Goal: Task Accomplishment & Management: Manage account settings

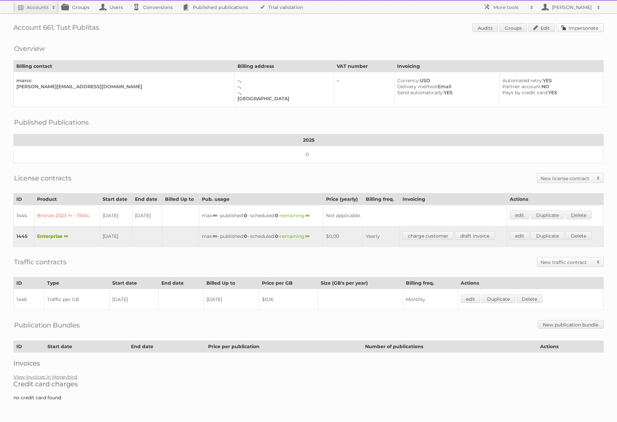
click at [576, 29] on link "Impersonate" at bounding box center [579, 27] width 47 height 9
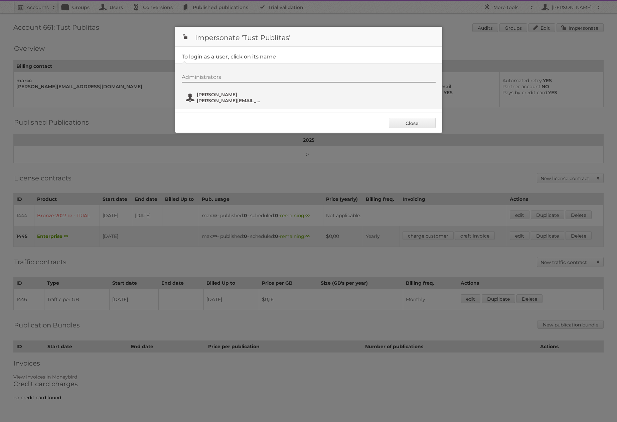
click at [218, 101] on span "m.tust@publitas.com" at bounding box center [229, 100] width 65 height 6
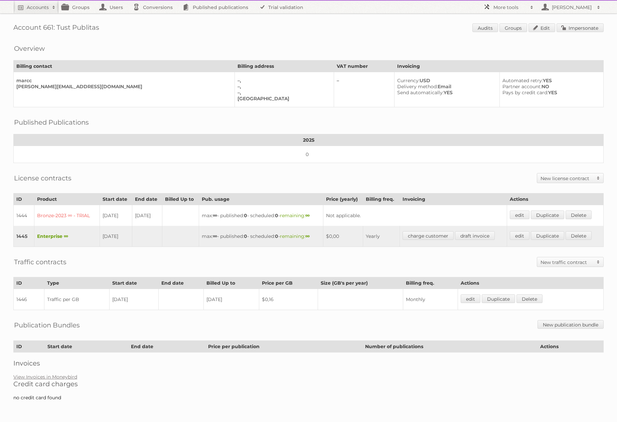
click at [500, 13] on link "More tools" at bounding box center [508, 7] width 57 height 13
click at [490, 87] on link "Beta Features" at bounding box center [513, 89] width 66 height 10
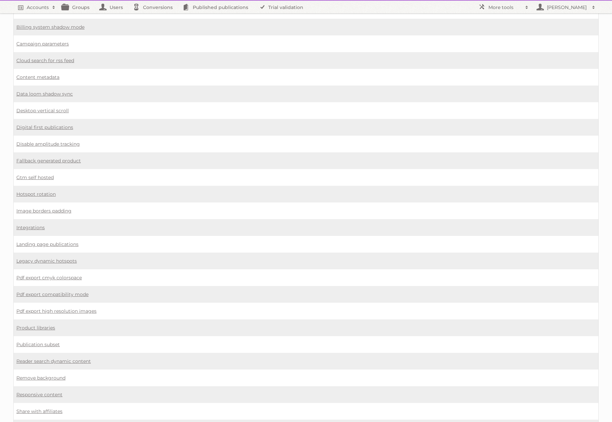
scroll to position [249, 0]
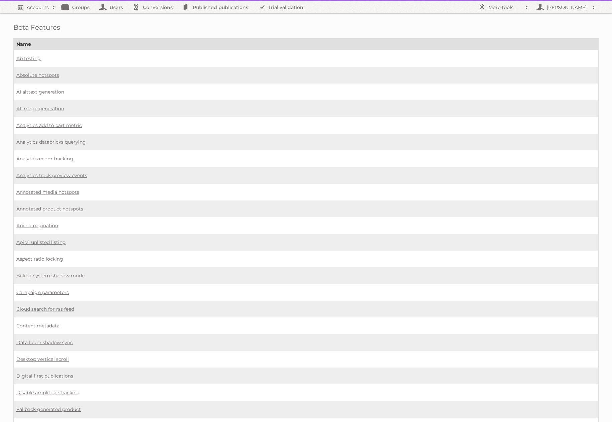
scroll to position [249, 0]
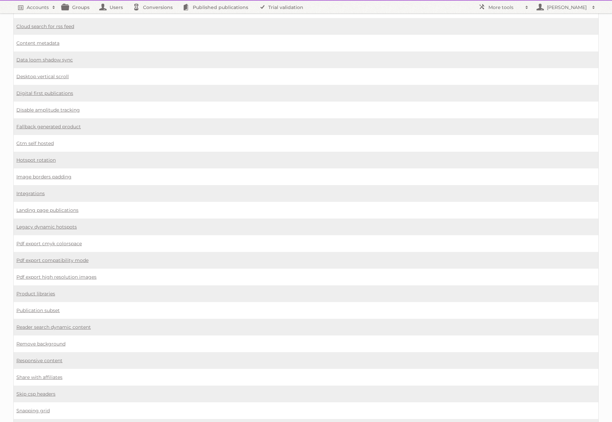
scroll to position [286, 0]
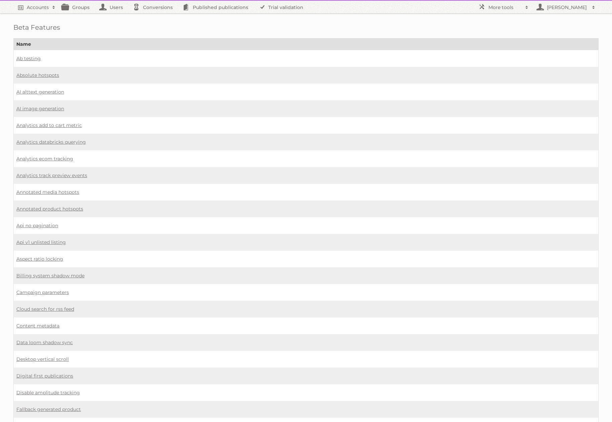
scroll to position [286, 0]
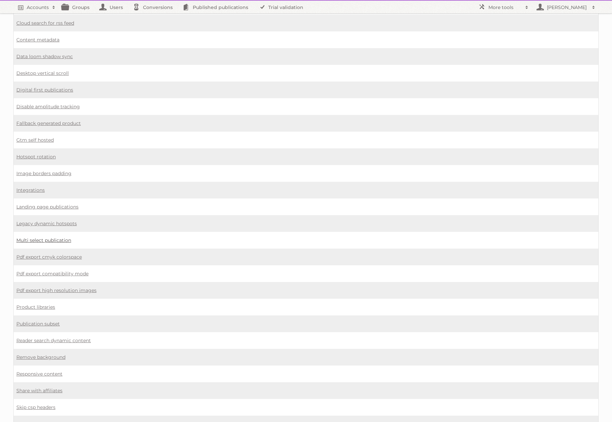
click at [50, 238] on link "Multi select publication" at bounding box center [43, 240] width 55 height 6
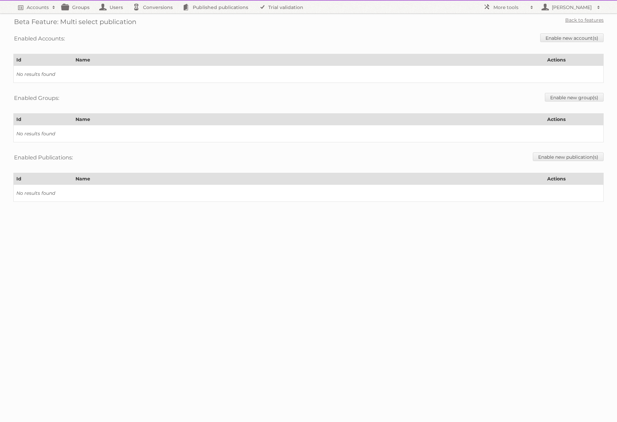
click at [564, 32] on div "Enabled Accounts: Enable new account(s)" at bounding box center [308, 38] width 590 height 17
click at [564, 35] on link "Enable new account(s)" at bounding box center [571, 37] width 63 height 9
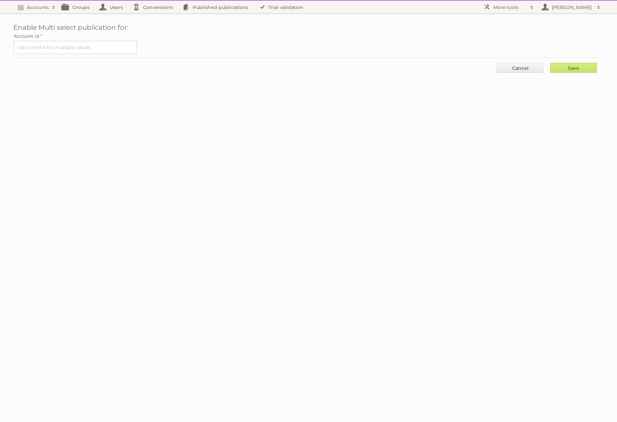
click at [82, 46] on input "text" at bounding box center [75, 47] width 124 height 13
type input "661"
click at [571, 71] on input "Save" at bounding box center [573, 68] width 47 height 10
type input "..."
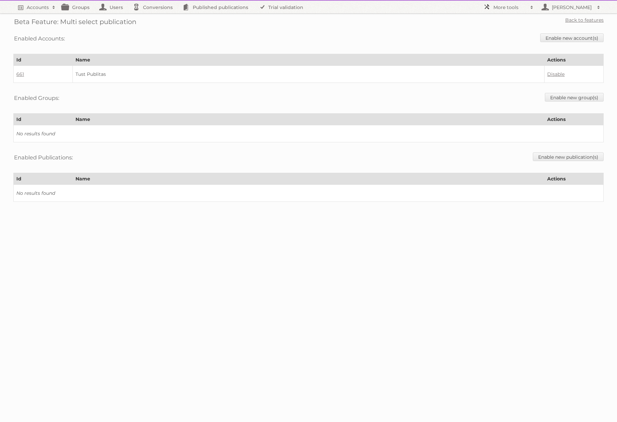
click at [508, 9] on h2 "More tools" at bounding box center [509, 7] width 33 height 7
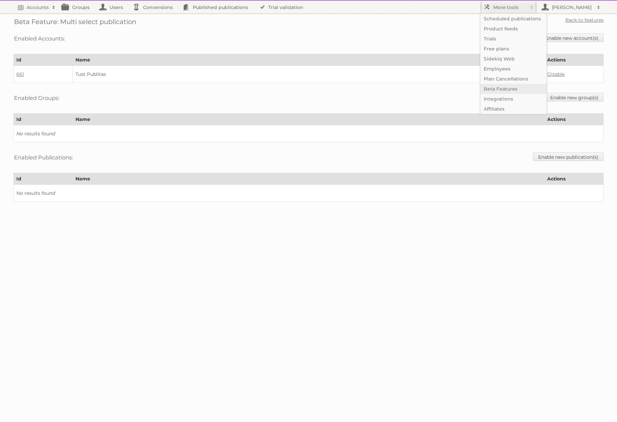
click at [490, 91] on link "Beta Features" at bounding box center [513, 89] width 66 height 10
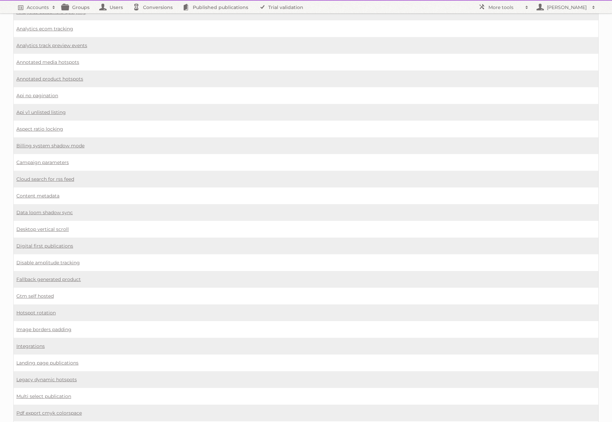
scroll to position [130, 0]
click at [39, 195] on link "Content metadata" at bounding box center [37, 195] width 43 height 6
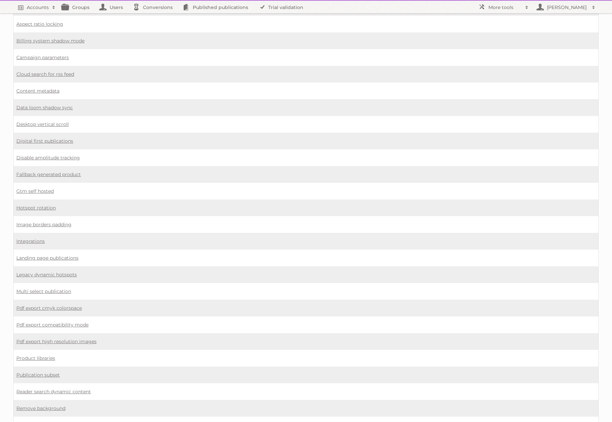
scroll to position [243, 0]
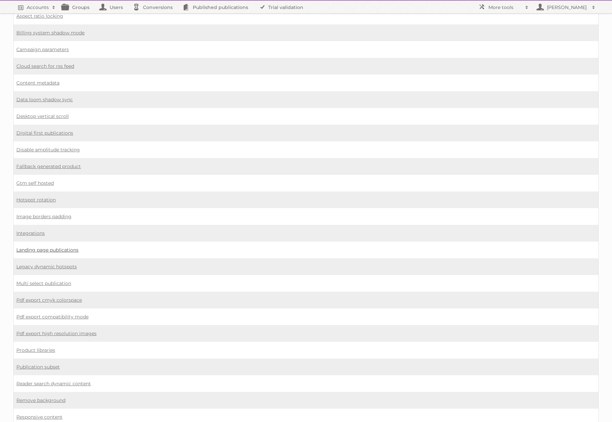
click at [68, 248] on link "Landing page publications" at bounding box center [47, 250] width 62 height 6
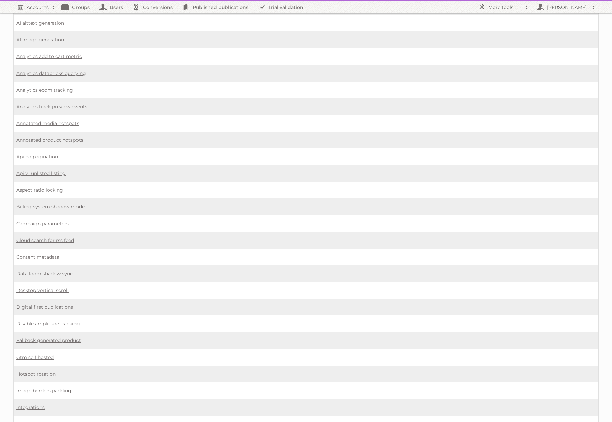
scroll to position [0, 0]
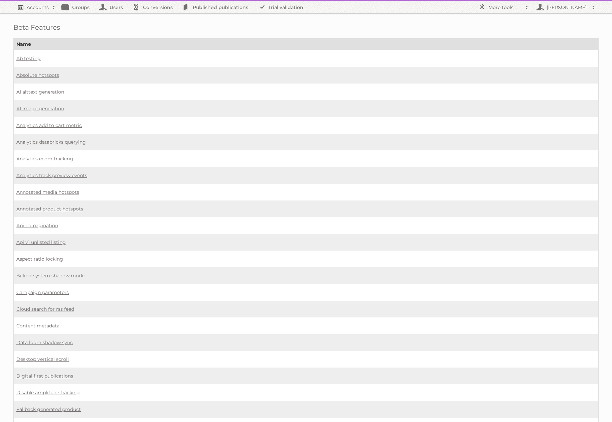
click at [43, 6] on h2 "Accounts" at bounding box center [38, 7] width 22 height 7
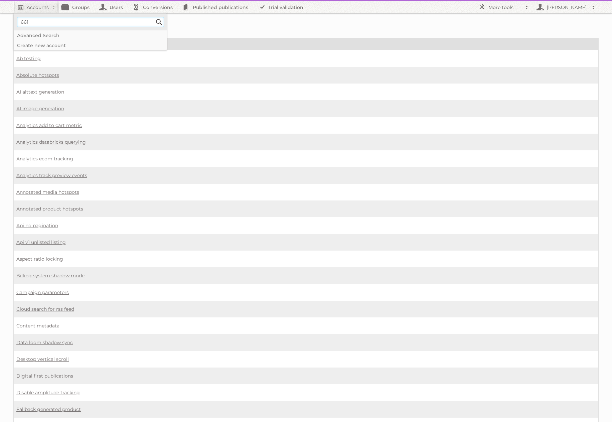
type input"] "661"
click at [154, 17] on input "Search" at bounding box center [159, 22] width 10 height 10
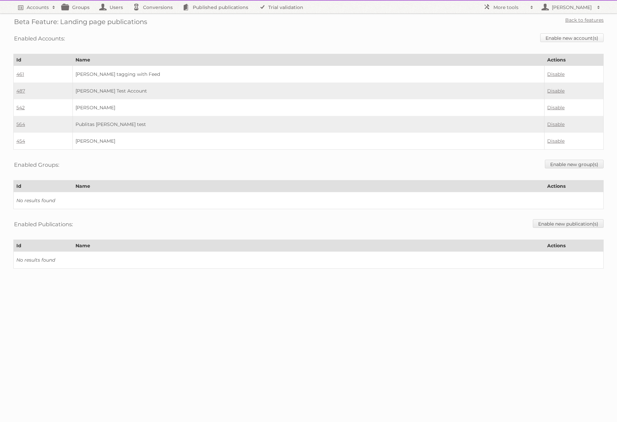
click at [578, 39] on link "Enable new account(s)" at bounding box center [571, 37] width 63 height 9
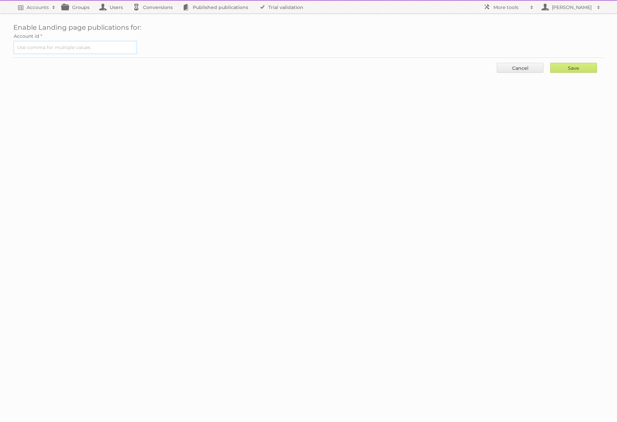
click at [72, 47] on input "text" at bounding box center [75, 47] width 124 height 13
type input "661"
click at [595, 66] on input "Save" at bounding box center [573, 68] width 47 height 10
type input "Save"
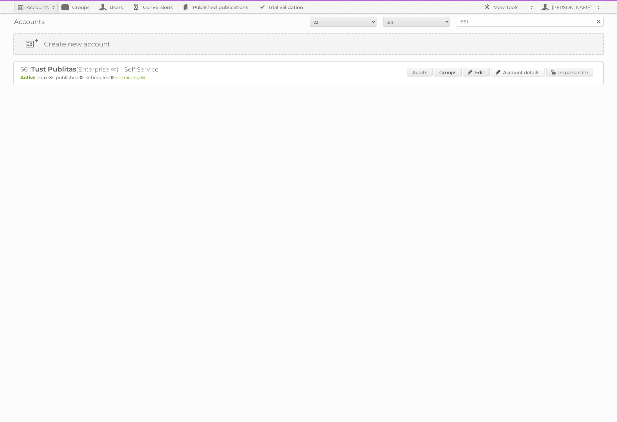
click at [507, 73] on link "Account details" at bounding box center [518, 72] width 54 height 9
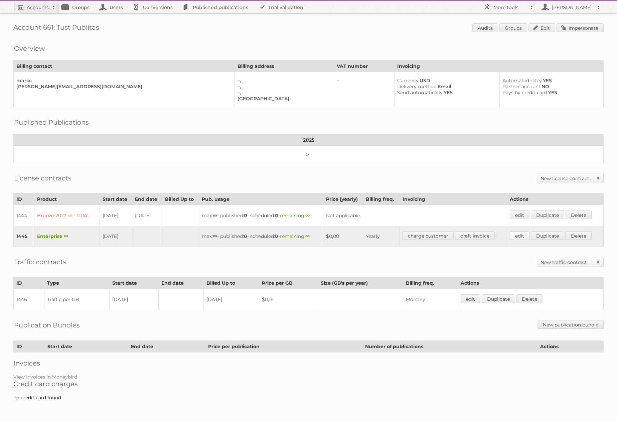
click at [519, 234] on link "edit" at bounding box center [520, 235] width 20 height 9
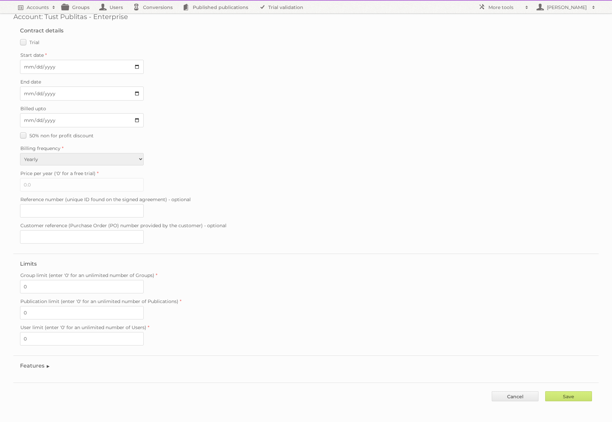
scroll to position [11, 0]
click at [42, 367] on legend "Features" at bounding box center [35, 365] width 30 height 6
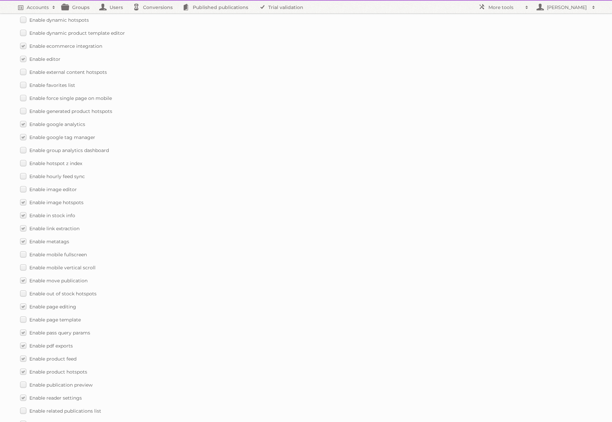
scroll to position [578, 0]
click at [22, 266] on label "Enable mobile vertical scroll" at bounding box center [57, 265] width 75 height 10
click at [0, 0] on input "Enable mobile vertical scroll" at bounding box center [0, 0] width 0 height 0
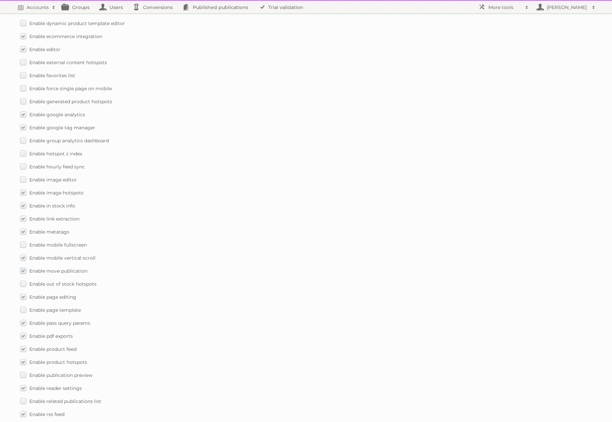
scroll to position [625, 0]
click at [25, 332] on label "Enable publication preview" at bounding box center [56, 336] width 72 height 10
click at [0, 0] on input "Enable publication preview" at bounding box center [0, 0] width 0 height 0
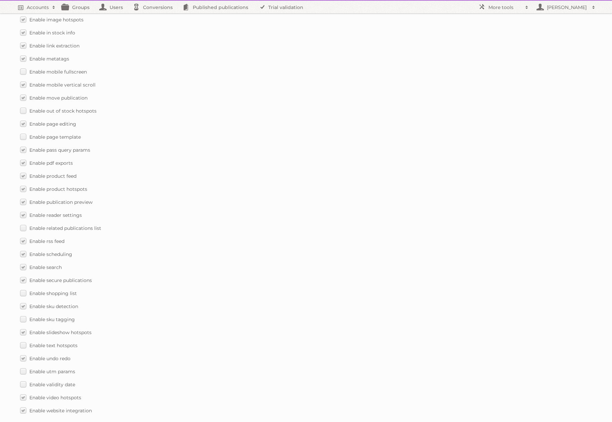
scroll to position [759, 0]
click at [26, 343] on label "Enable text hotspots" at bounding box center [48, 345] width 57 height 10
click at [0, 0] on input "Enable text hotspots" at bounding box center [0, 0] width 0 height 0
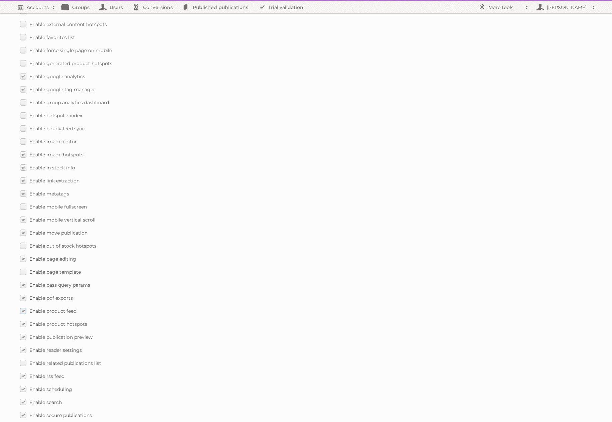
scroll to position [624, 0]
click at [25, 115] on label "Enable hotspot z index" at bounding box center [51, 116] width 62 height 10
click at [0, 0] on input "Enable hotspot z index" at bounding box center [0, 0] width 0 height 0
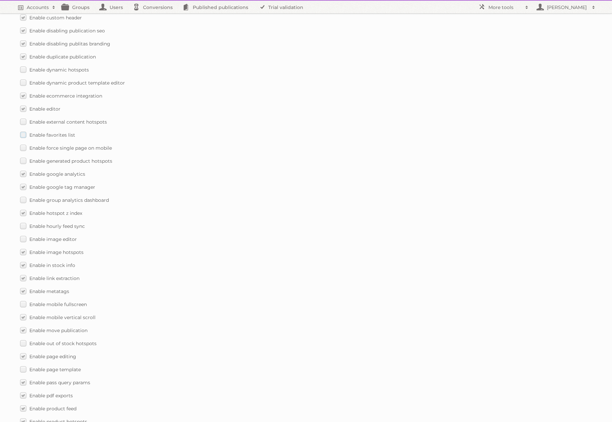
scroll to position [514, 0]
click at [23, 80] on label "Enable dynamic hotspots" at bounding box center [54, 82] width 69 height 10
click at [0, 0] on input "Enable dynamic hotspots" at bounding box center [0, 0] width 0 height 0
click at [22, 94] on label "Enable dynamic product template editor" at bounding box center [72, 95] width 105 height 10
click at [0, 0] on input "Enable dynamic product template editor" at bounding box center [0, 0] width 0 height 0
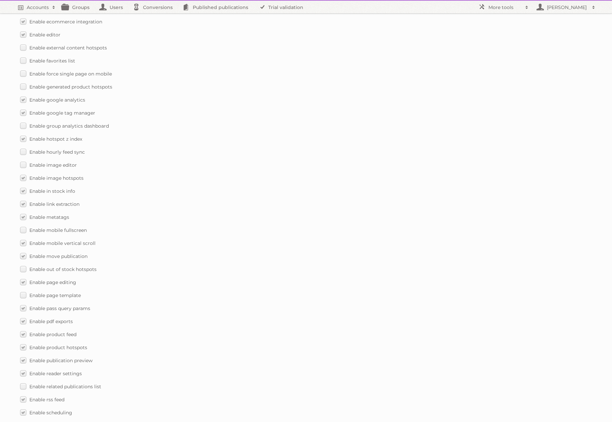
scroll to position [791, 0]
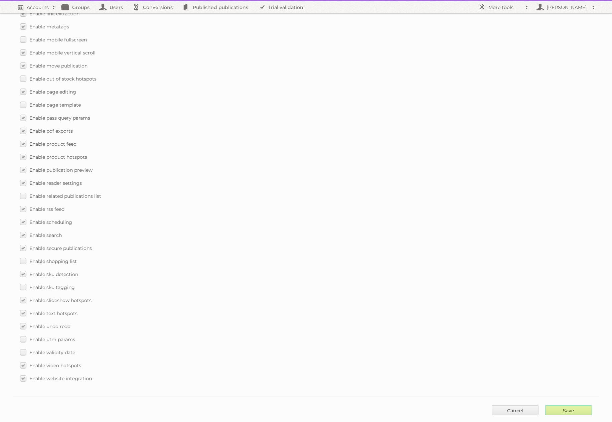
click at [562, 411] on input "Save" at bounding box center [568, 410] width 47 height 10
type input "..."
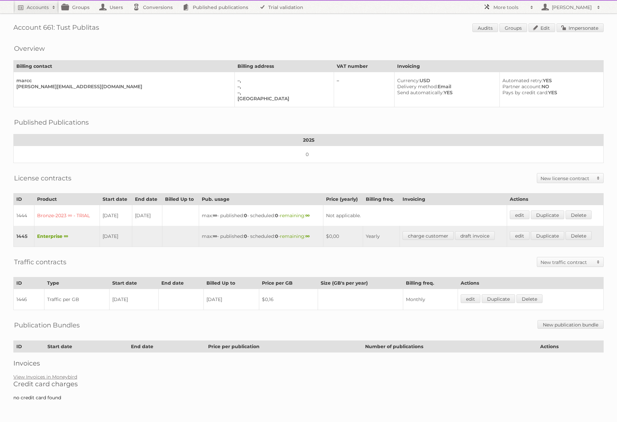
click at [514, 8] on h2 "More tools" at bounding box center [509, 7] width 33 height 7
click at [493, 86] on link "Beta Features" at bounding box center [513, 89] width 66 height 10
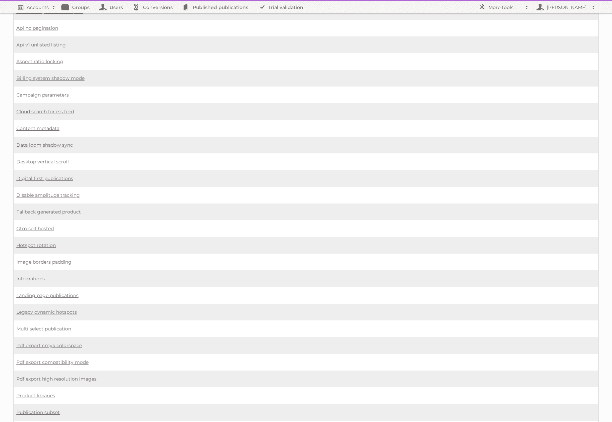
scroll to position [260, 0]
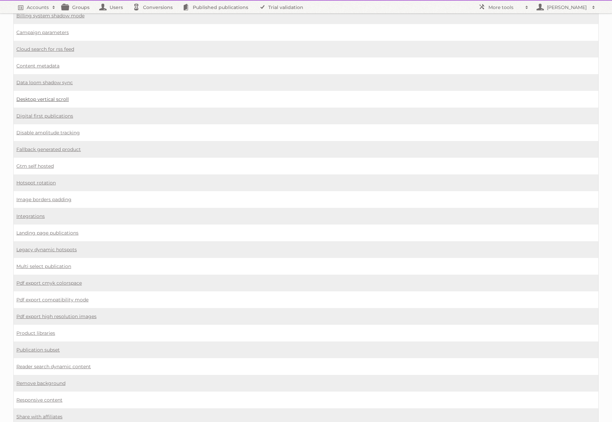
click at [43, 99] on link "Desktop vertical scroll" at bounding box center [42, 99] width 52 height 6
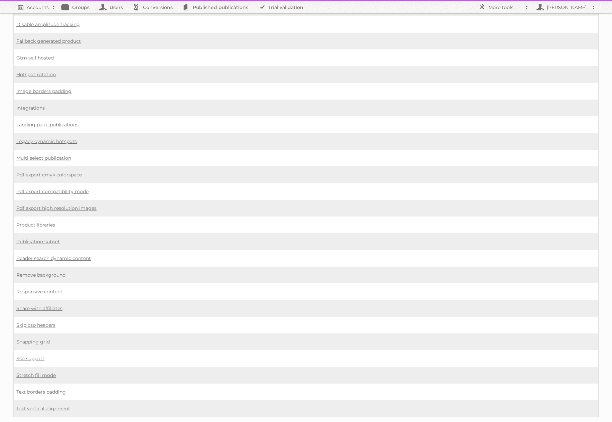
scroll to position [371, 0]
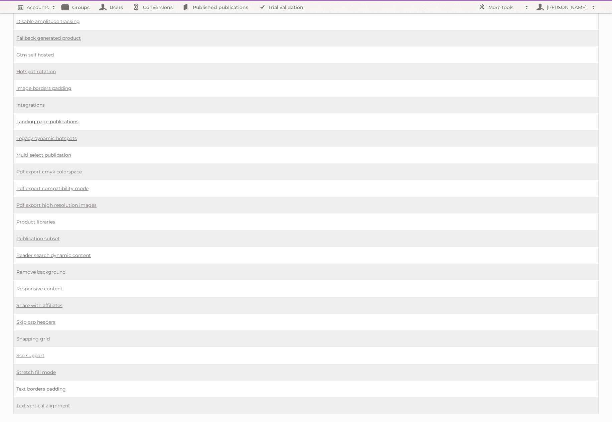
click at [61, 120] on link "Landing page publications" at bounding box center [47, 122] width 62 height 6
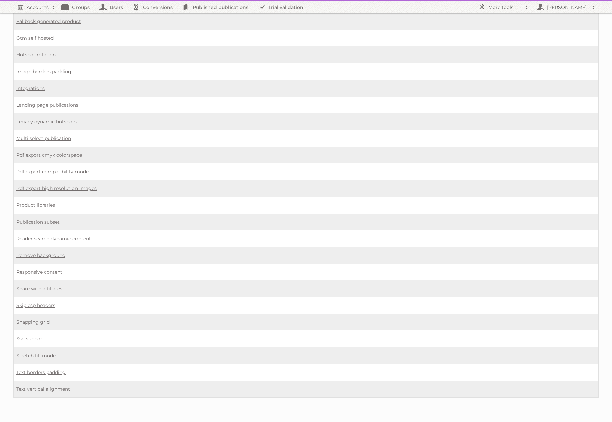
scroll to position [390, 0]
click at [47, 268] on link "Responsive content" at bounding box center [39, 269] width 46 height 6
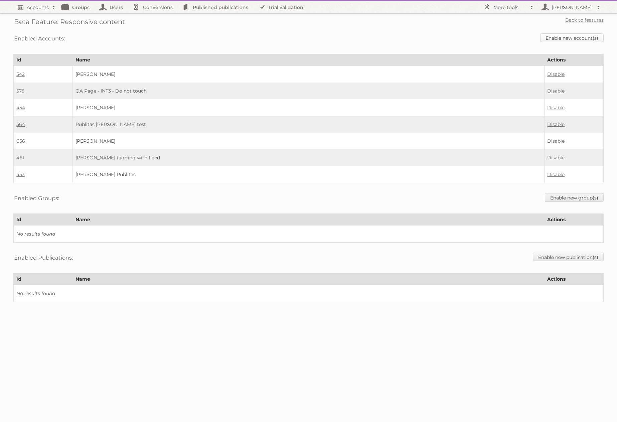
click at [559, 38] on link "Enable new account(s)" at bounding box center [571, 37] width 63 height 9
click at [504, 7] on h2 "More tools" at bounding box center [509, 7] width 33 height 7
click at [497, 89] on link "Beta Features" at bounding box center [513, 89] width 66 height 10
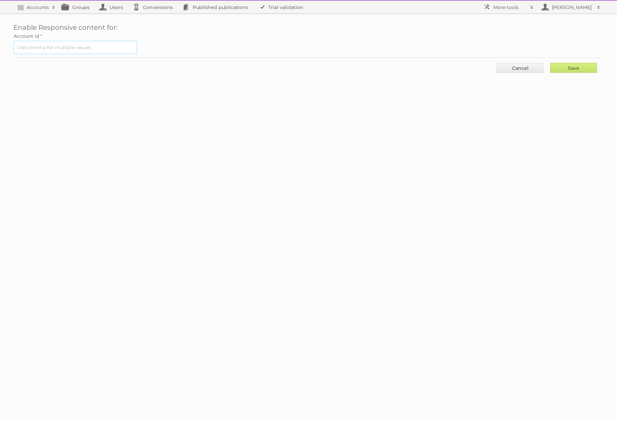
click at [104, 51] on input "text" at bounding box center [75, 47] width 124 height 13
type input "661"
click at [575, 69] on input "Save" at bounding box center [573, 68] width 47 height 10
type input "Save"
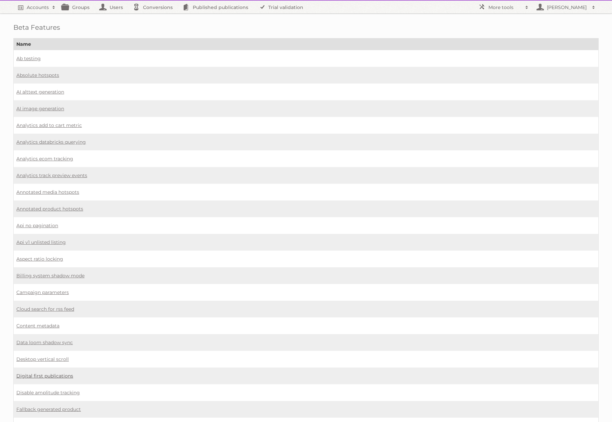
click at [59, 374] on link "Digital first publications" at bounding box center [44, 376] width 57 height 6
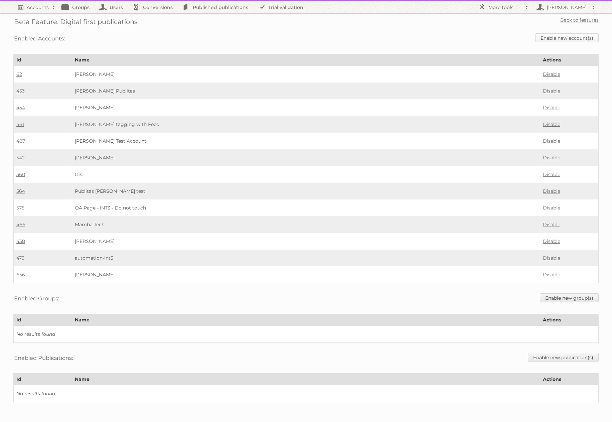
click at [577, 34] on link "Enable new account(s)" at bounding box center [566, 37] width 63 height 9
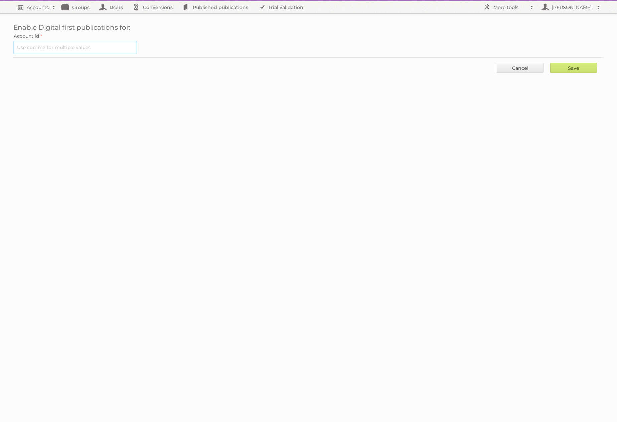
click at [62, 47] on input "text" at bounding box center [75, 47] width 124 height 13
type input "661"
click at [572, 68] on input "Save" at bounding box center [573, 68] width 47 height 10
type input "..."
